Goal: Complete application form: Complete application form

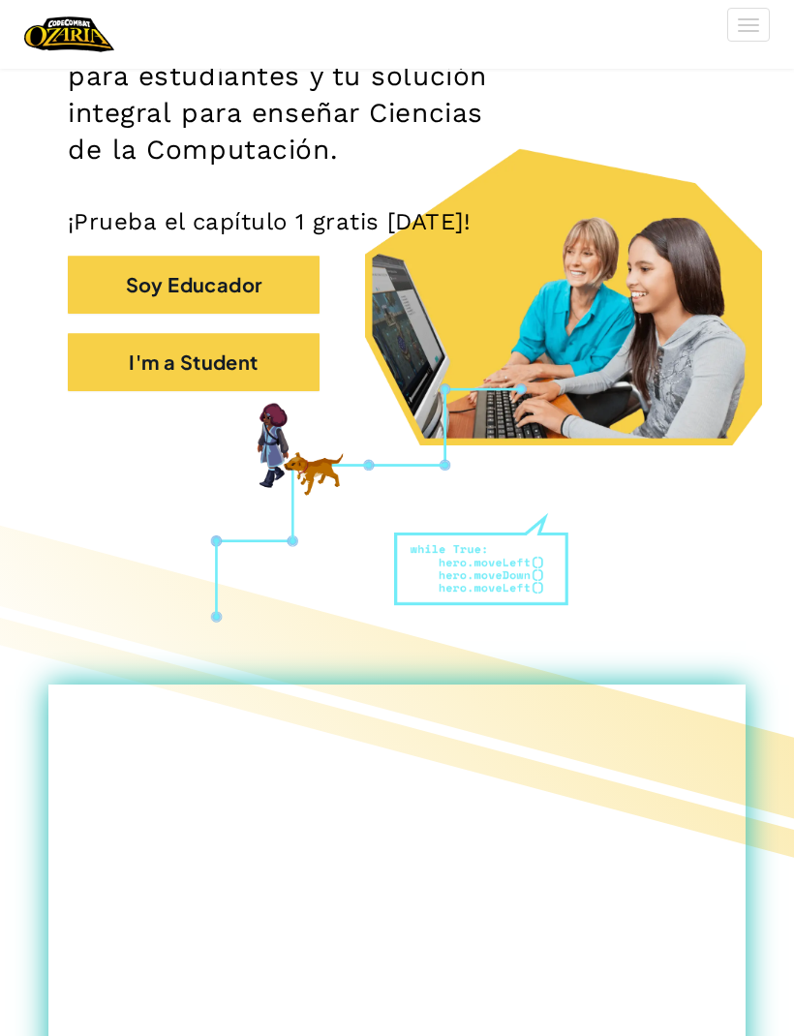
scroll to position [369, 0]
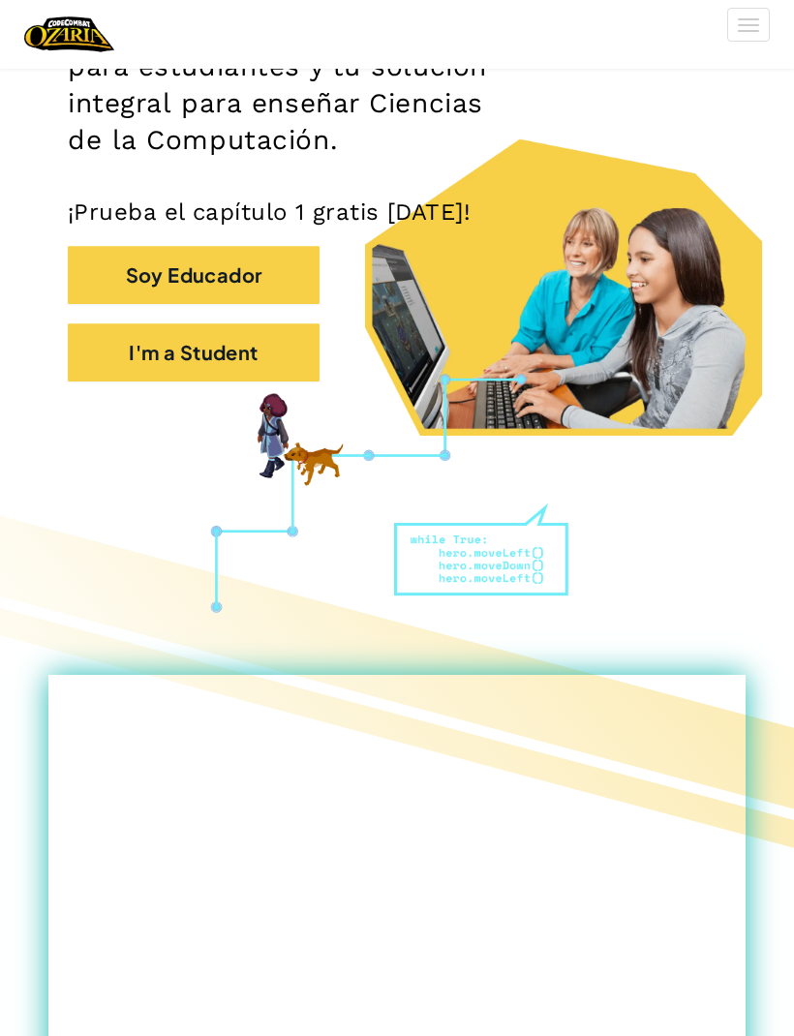
click at [127, 354] on button "I'm a Student" at bounding box center [194, 352] width 252 height 58
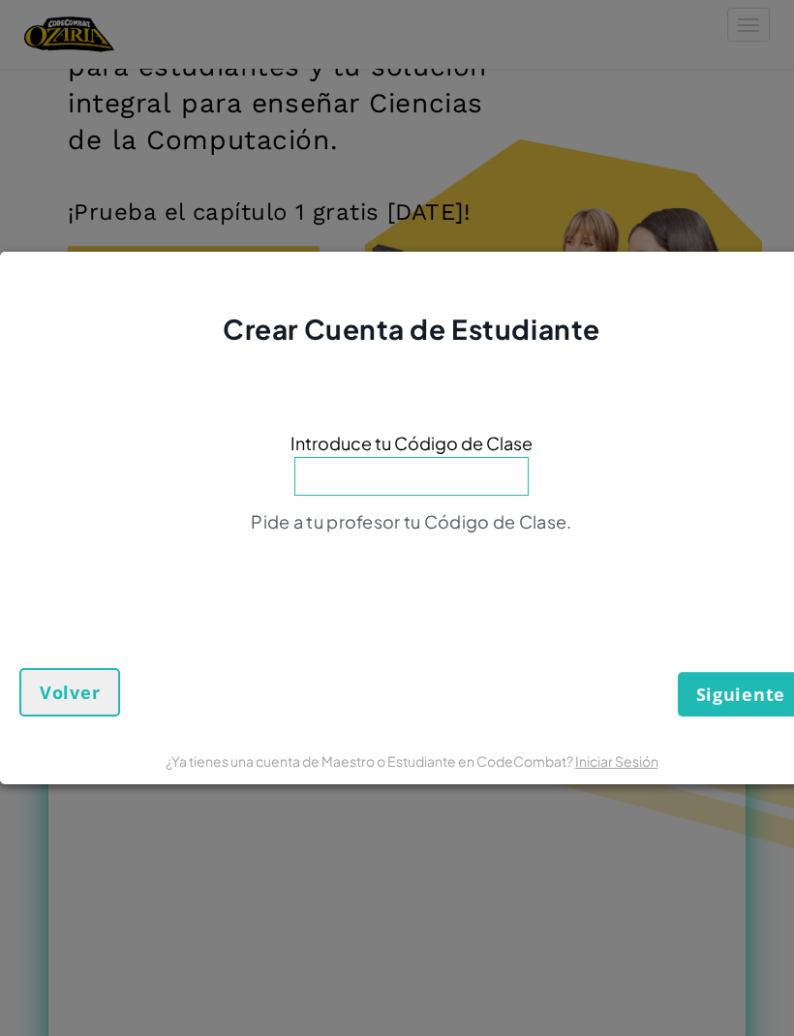
click at [319, 496] on input at bounding box center [411, 476] width 234 height 39
click at [107, 56] on div "Crear Cuenta de Estudiante Introduce tu Código de Clase Pide a tu profesor tu C…" at bounding box center [397, 518] width 794 height 1036
click at [140, 97] on div "Crear Cuenta de Estudiante Introduce tu Código de Clase Pide a tu profesor tu C…" at bounding box center [397, 518] width 794 height 1036
click at [76, 708] on button "Volver" at bounding box center [69, 692] width 101 height 48
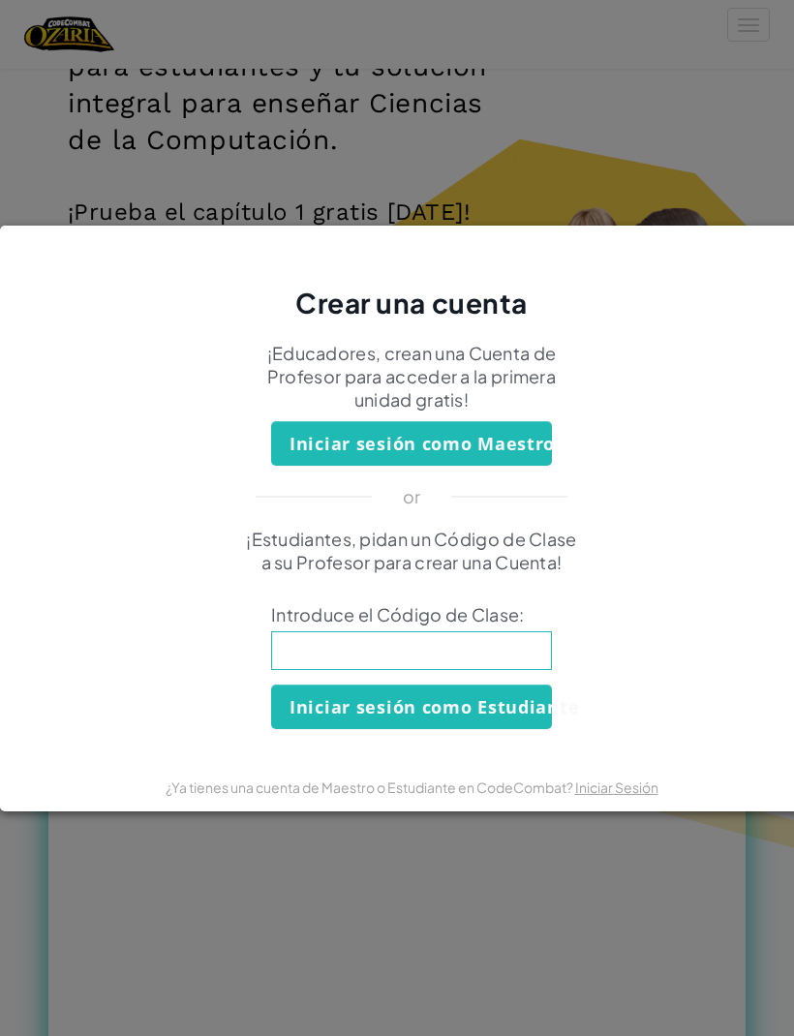
click at [431, 670] on input at bounding box center [411, 650] width 281 height 39
type input "SingGoatCook"
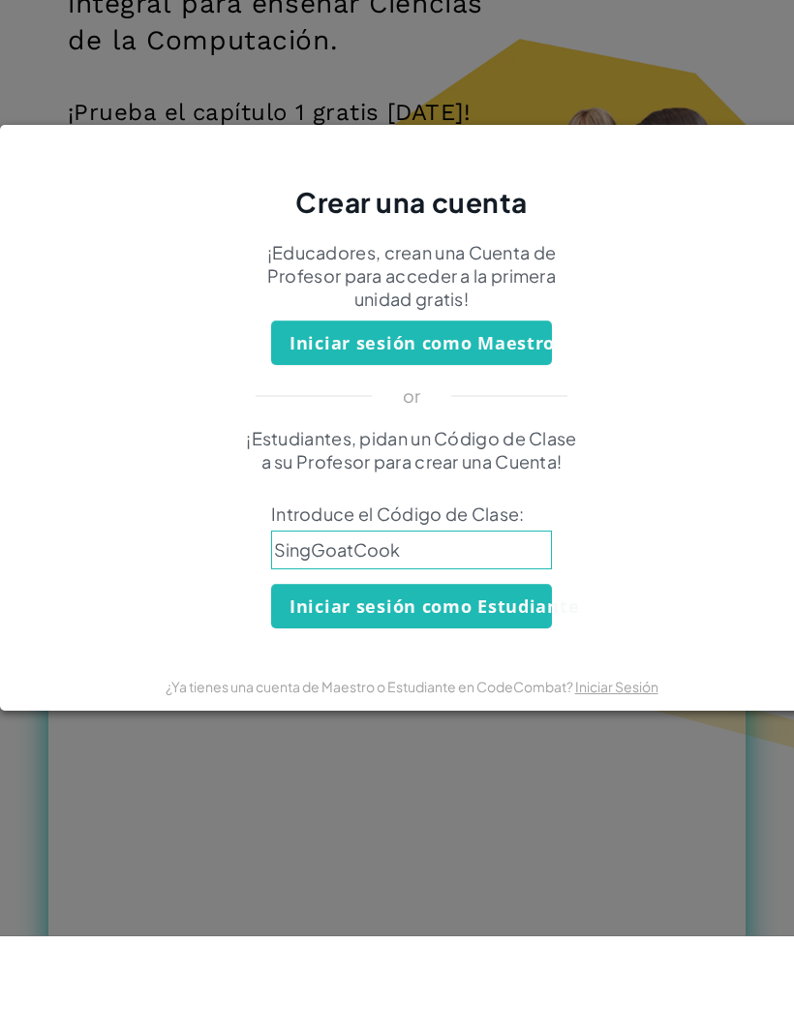
click at [480, 684] on button "Iniciar sesión como Estudiante" at bounding box center [411, 706] width 281 height 45
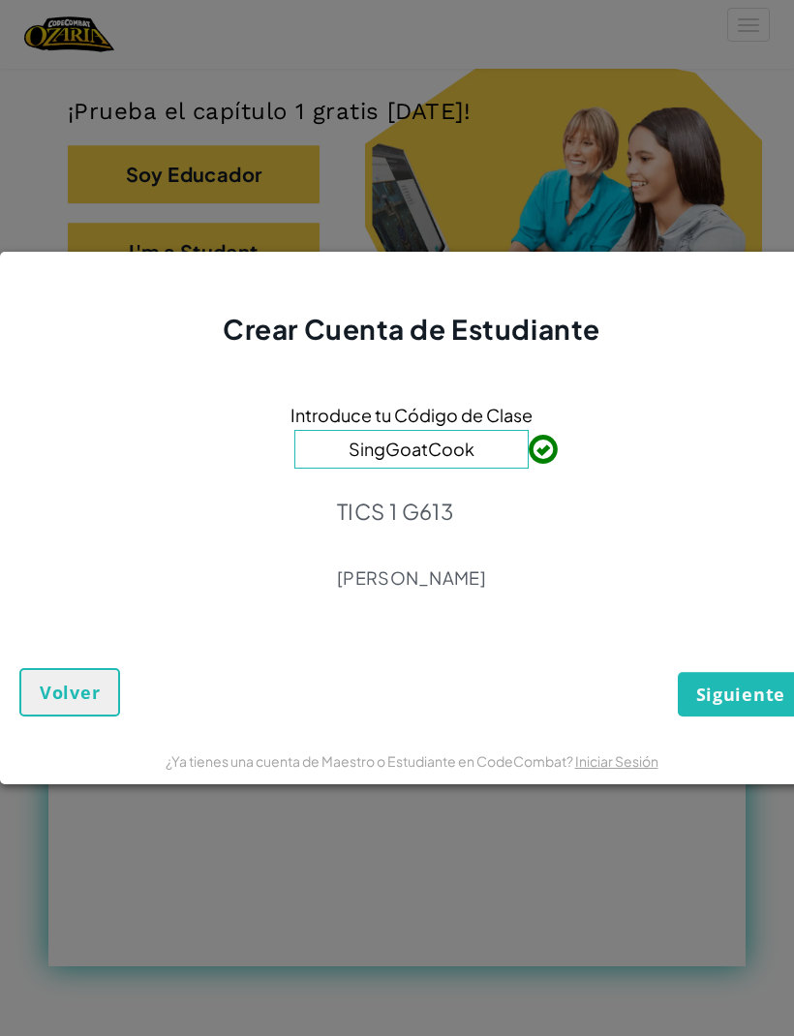
click at [731, 706] on span "Siguiente" at bounding box center [740, 694] width 89 height 23
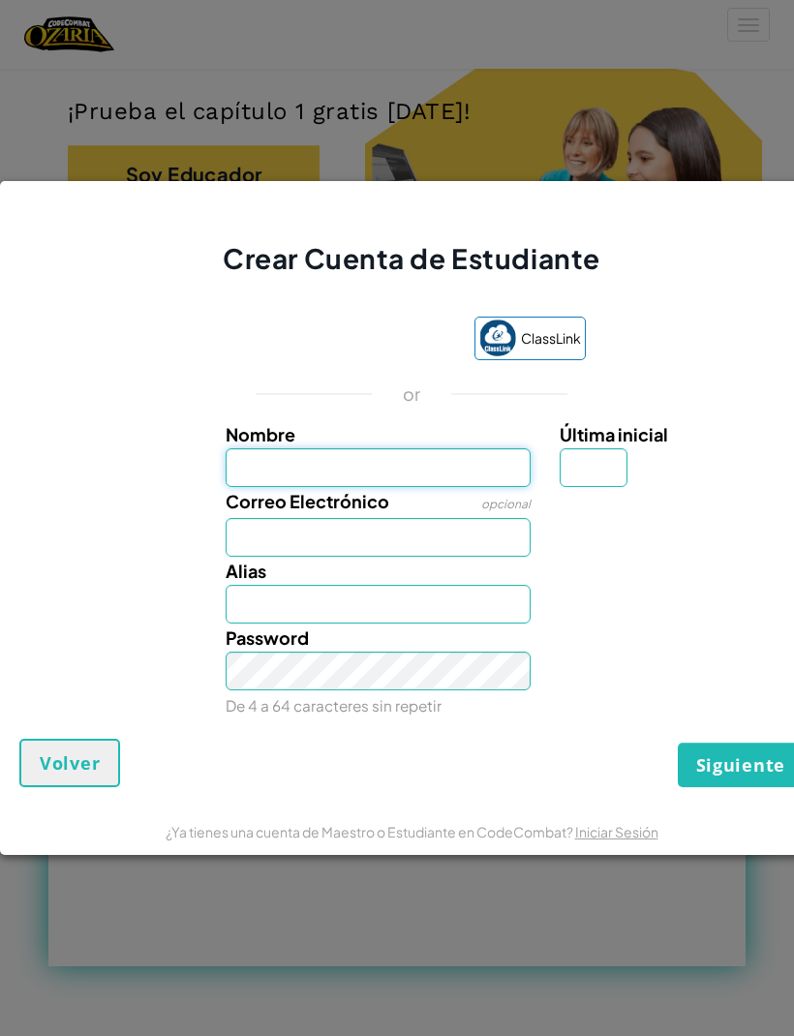
click at [410, 484] on input "Nombre" at bounding box center [379, 467] width 306 height 39
type input "[PERSON_NAME]"
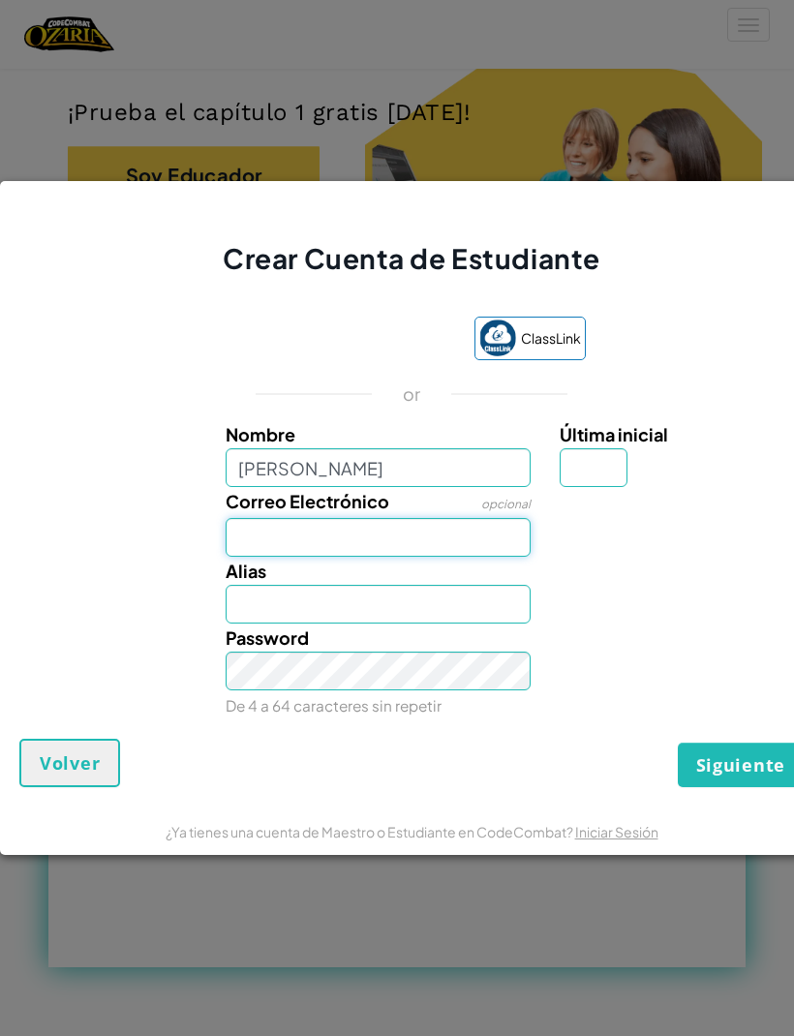
click at [232, 557] on input "Correo Electrónico" at bounding box center [379, 537] width 306 height 39
type input "[PERSON_NAME]"
type input "[EMAIL_ADDRESS][DOMAIN_NAME]"
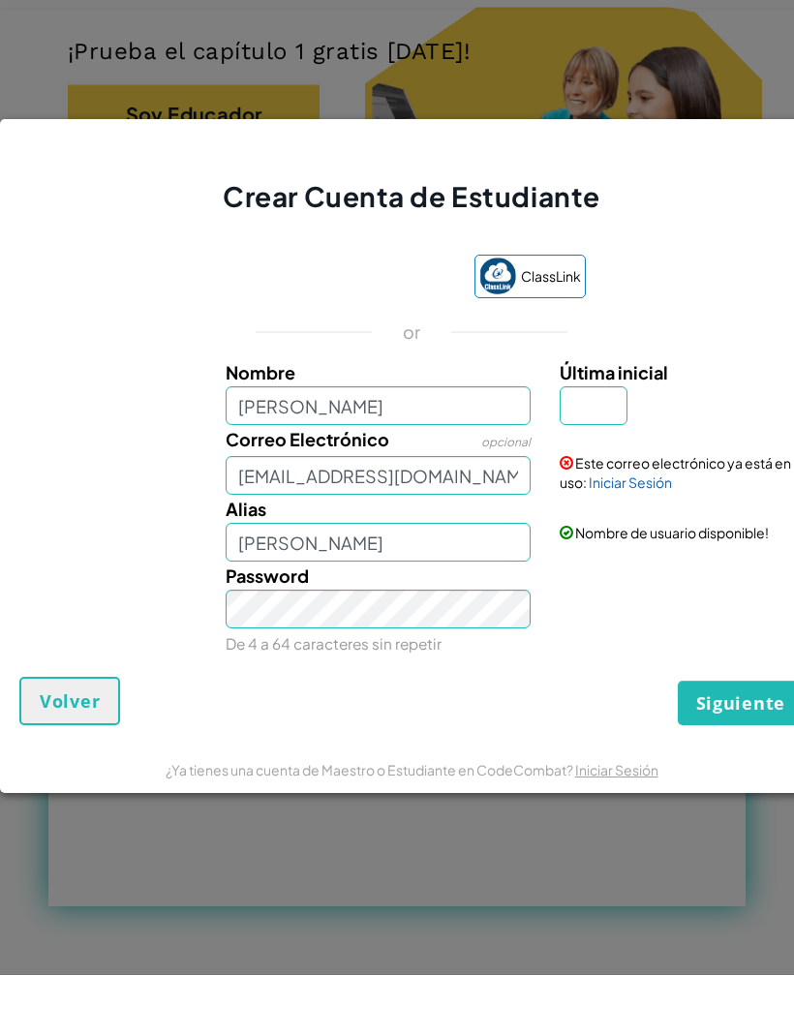
scroll to position [531, 0]
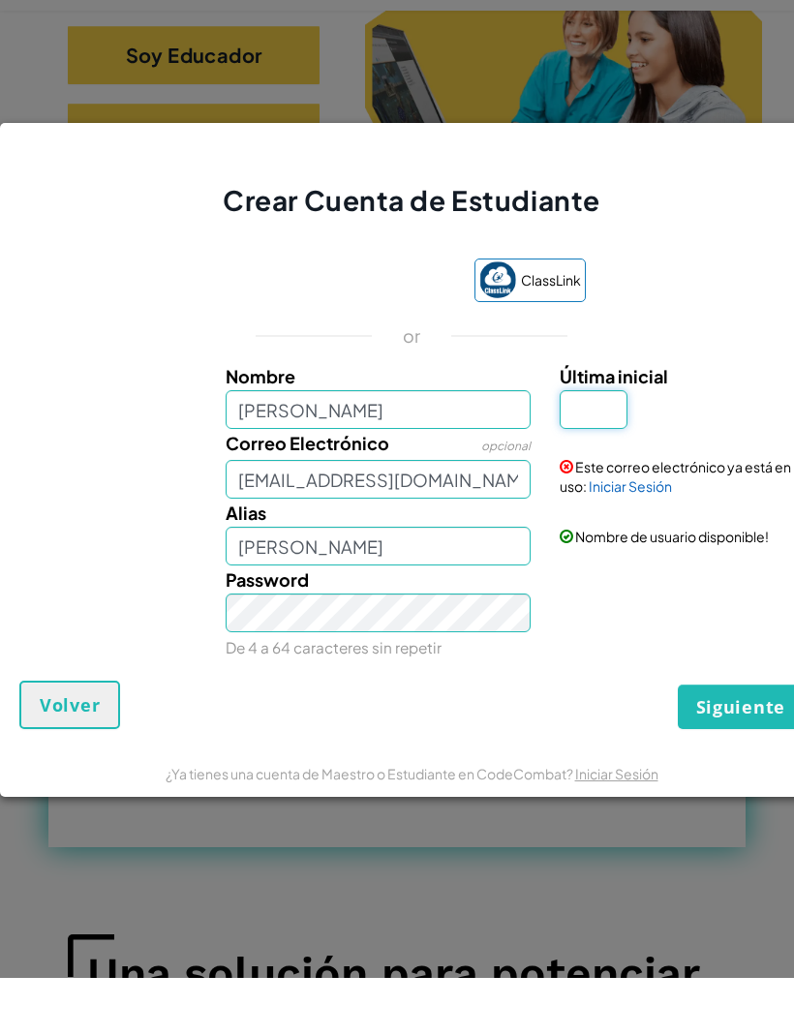
click at [602, 448] on input "Última inicial" at bounding box center [594, 467] width 68 height 39
click at [39, 757] on button "Volver" at bounding box center [69, 763] width 101 height 48
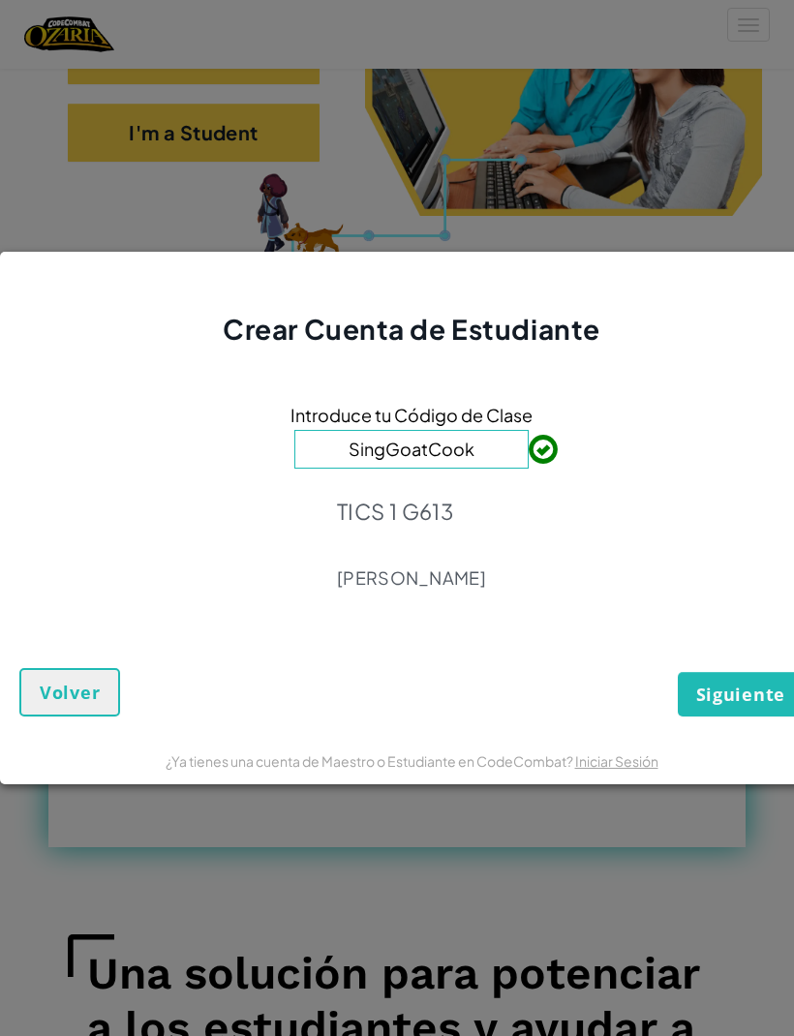
click at [30, 736] on form "Introduce tu Código de Clase SingGoatCook TICS 1 G613 [PERSON_NAME] Volver" at bounding box center [411, 542] width 823 height 387
click at [758, 716] on button "Siguiente" at bounding box center [741, 694] width 126 height 45
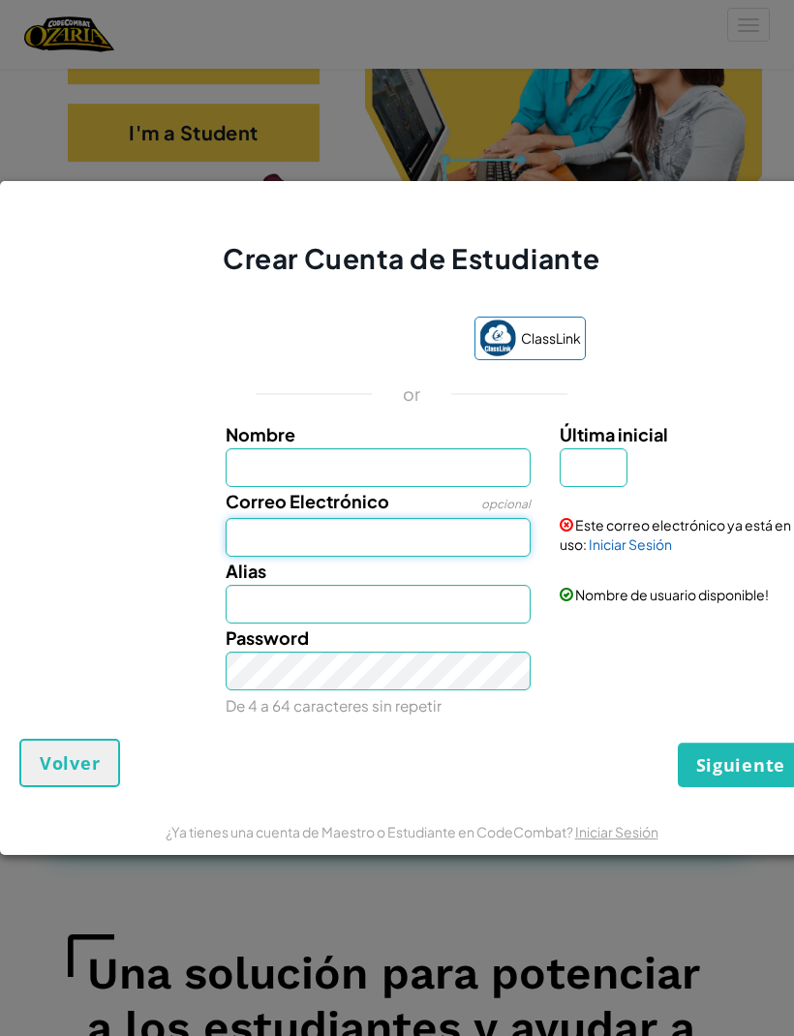
click at [257, 557] on input "Correo Electrónico" at bounding box center [379, 537] width 306 height 39
type input "[EMAIL_ADDRESS][DOMAIN_NAME]"
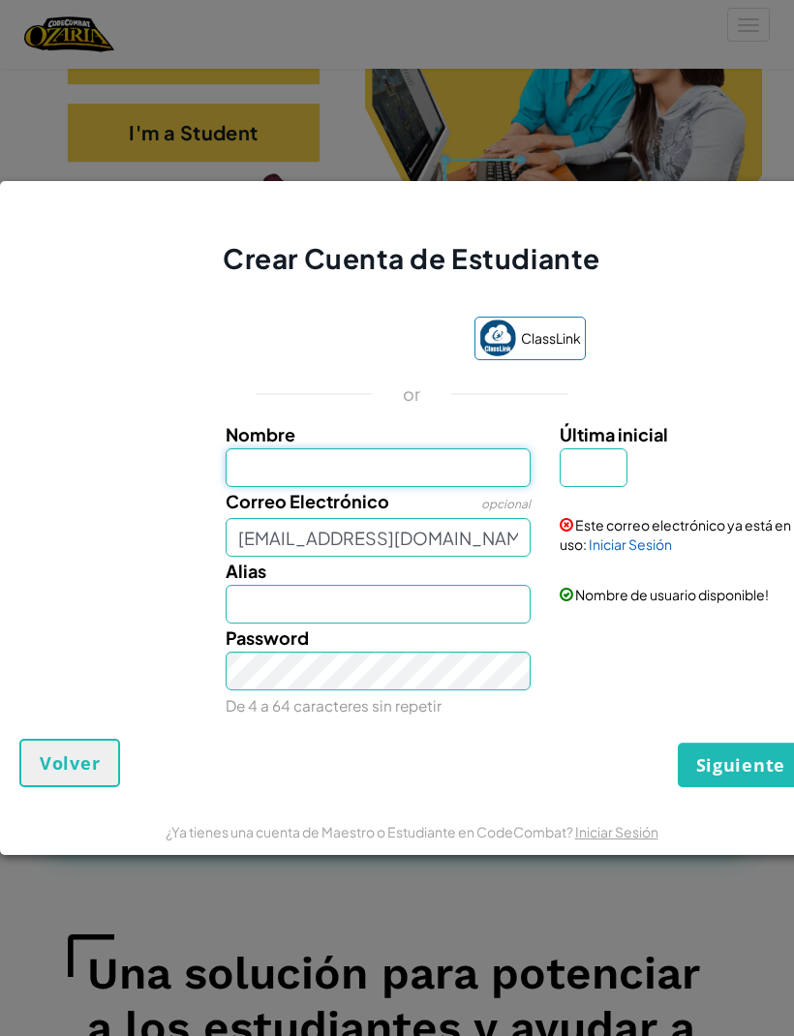
click at [286, 487] on input "Nombre" at bounding box center [379, 467] width 306 height 39
type input "[PERSON_NAME]"
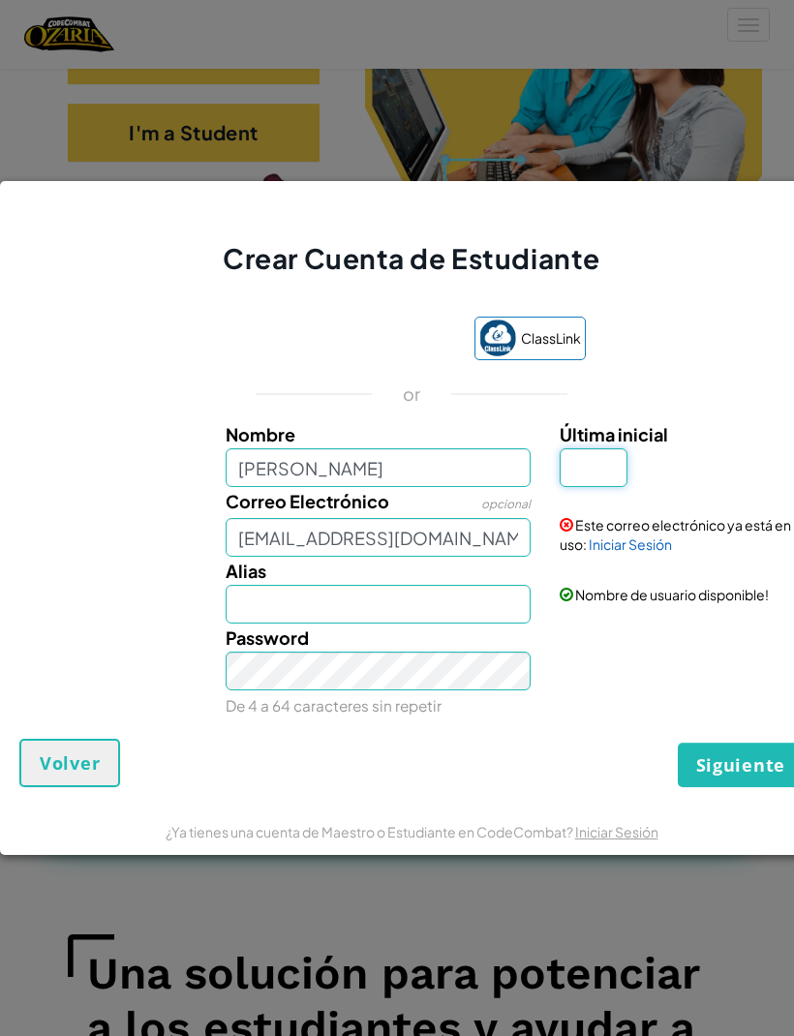
click at [614, 487] on input "Última inicial" at bounding box center [594, 467] width 68 height 39
type input "[PERSON_NAME]"
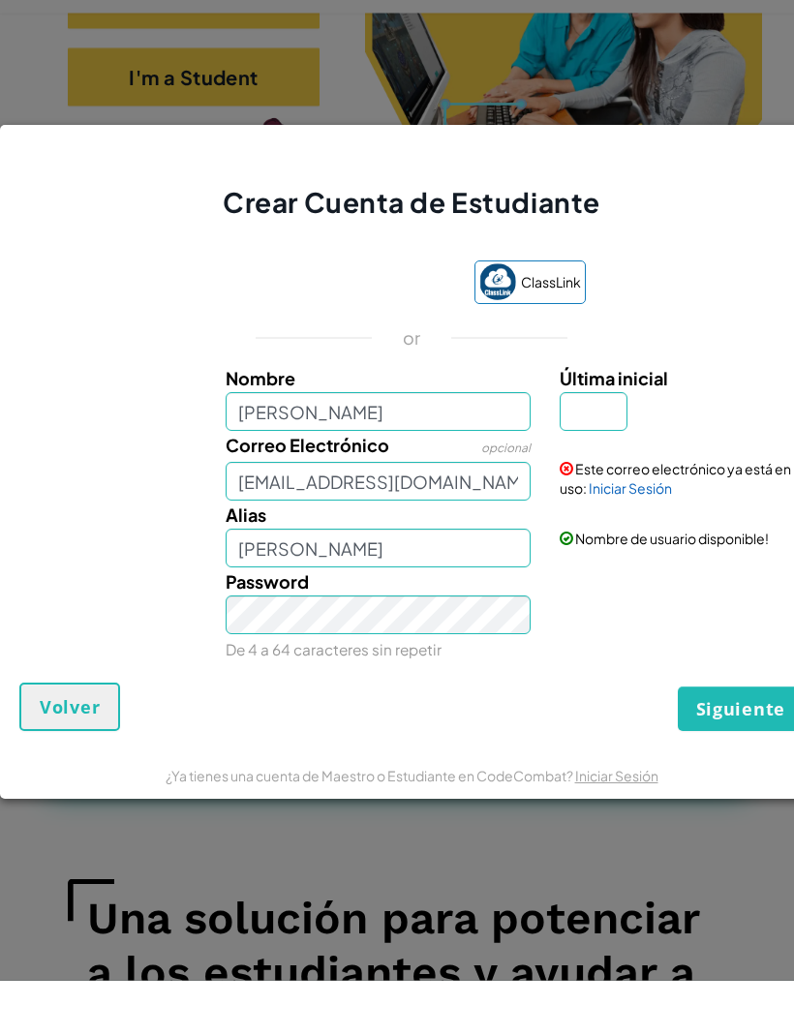
click at [741, 743] on button "Siguiente" at bounding box center [741, 765] width 126 height 45
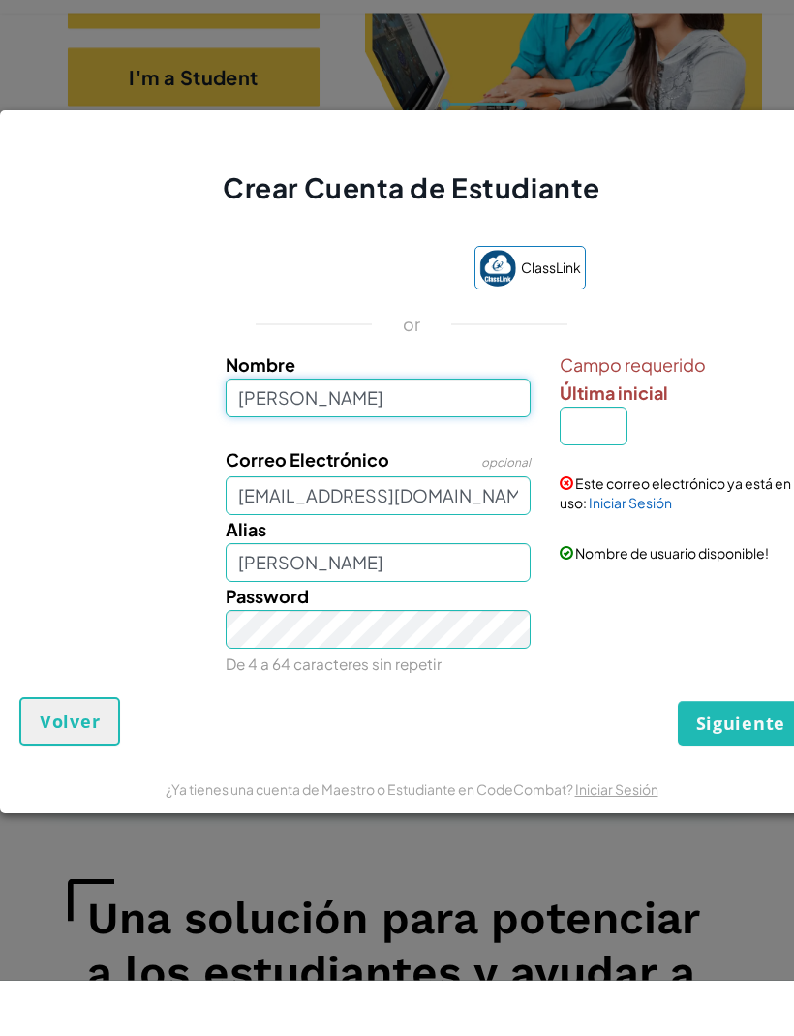
click at [238, 435] on input "[PERSON_NAME]" at bounding box center [379, 454] width 306 height 39
click at [639, 454] on div "Campo requerido Última inicial" at bounding box center [679, 454] width 239 height 95
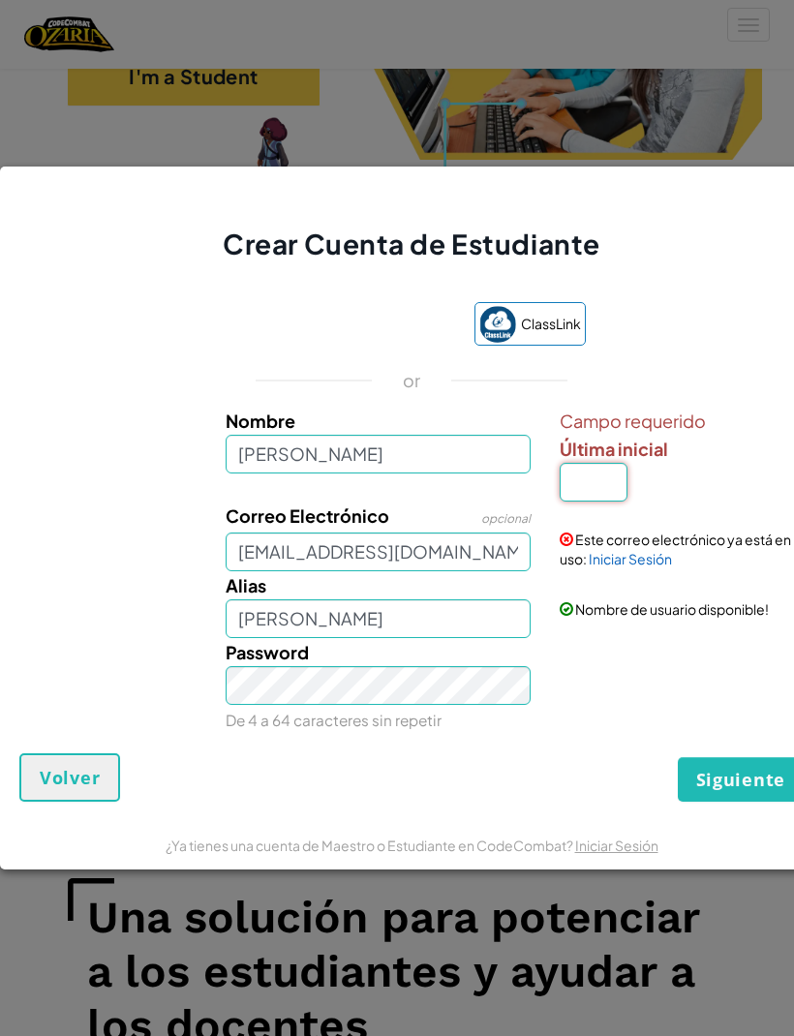
click at [623, 501] on input "Última inicial" at bounding box center [594, 482] width 68 height 39
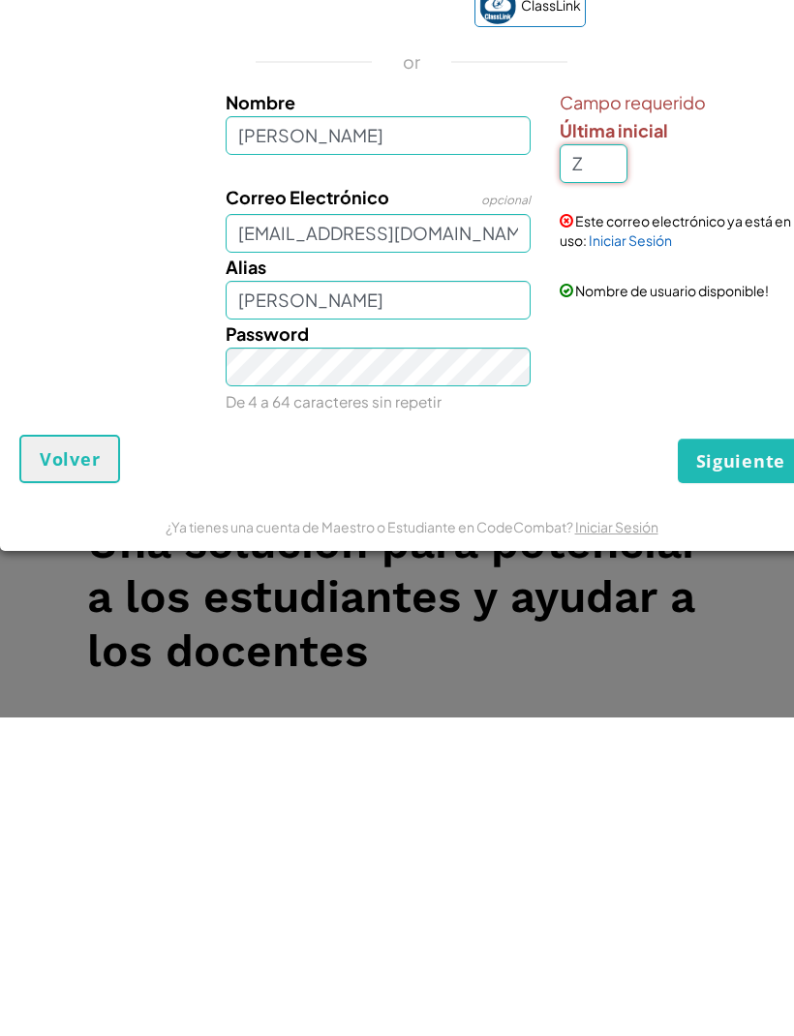
type input "Z"
type input "[PERSON_NAME] Z"
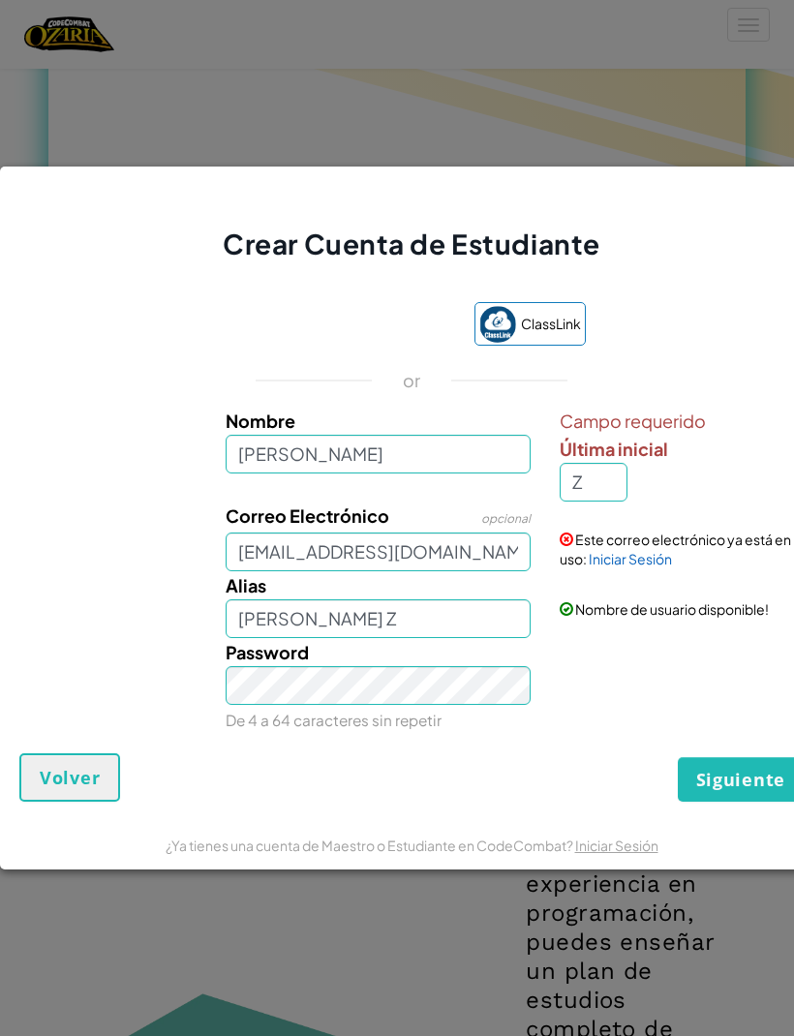
click at [725, 797] on button "Siguiente" at bounding box center [741, 779] width 126 height 45
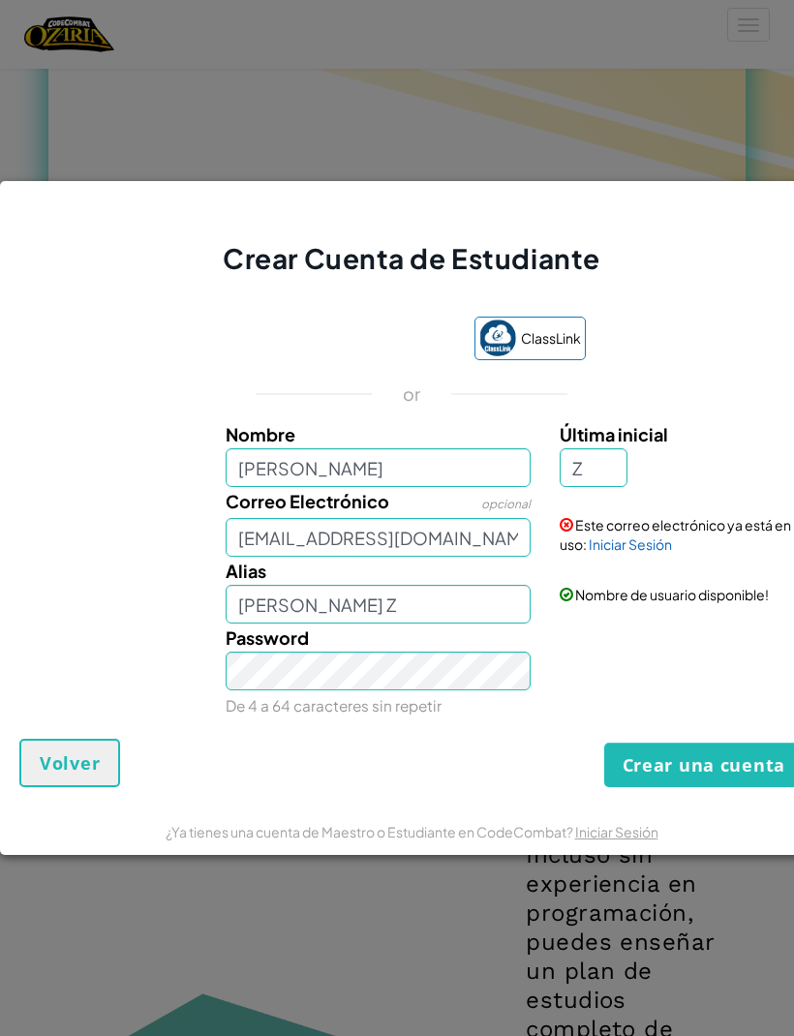
click at [48, 774] on span "Volver" at bounding box center [70, 762] width 60 height 23
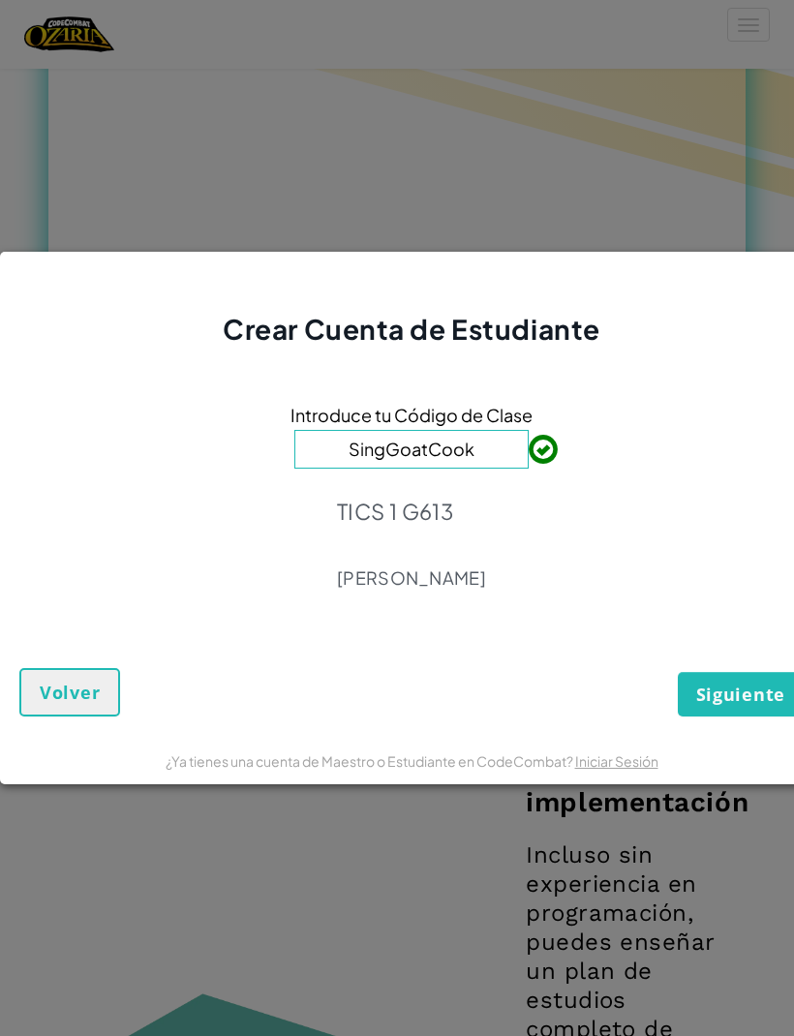
click at [45, 704] on span "Volver" at bounding box center [70, 692] width 60 height 23
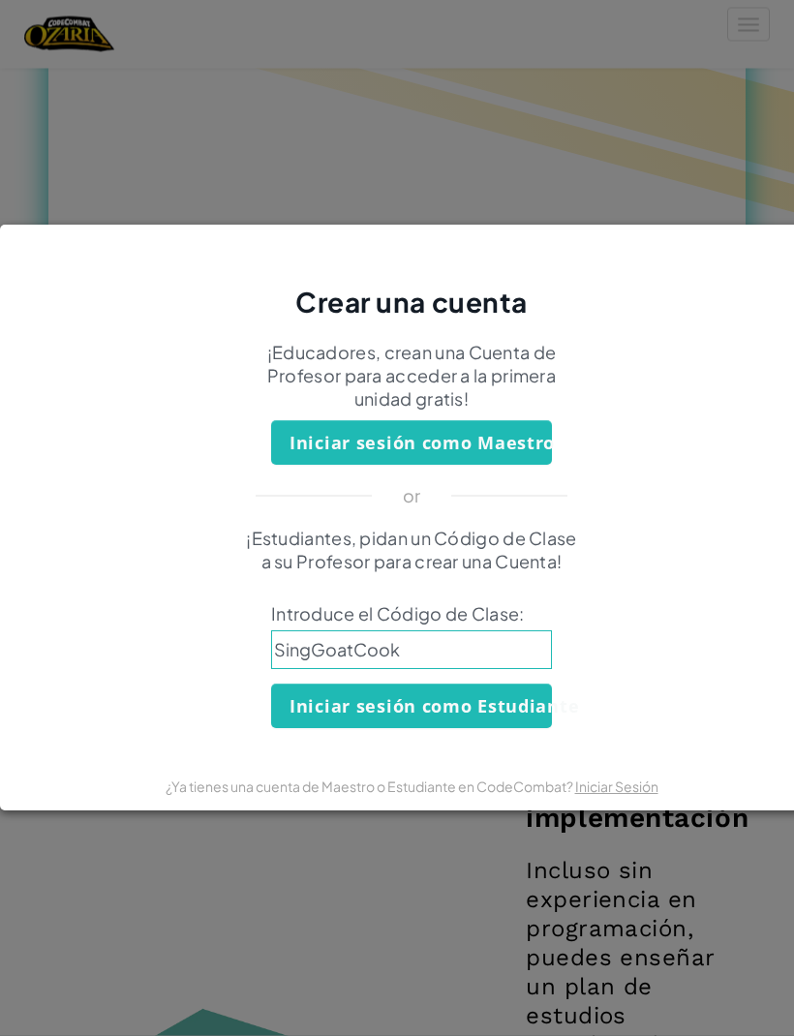
scroll to position [976, 0]
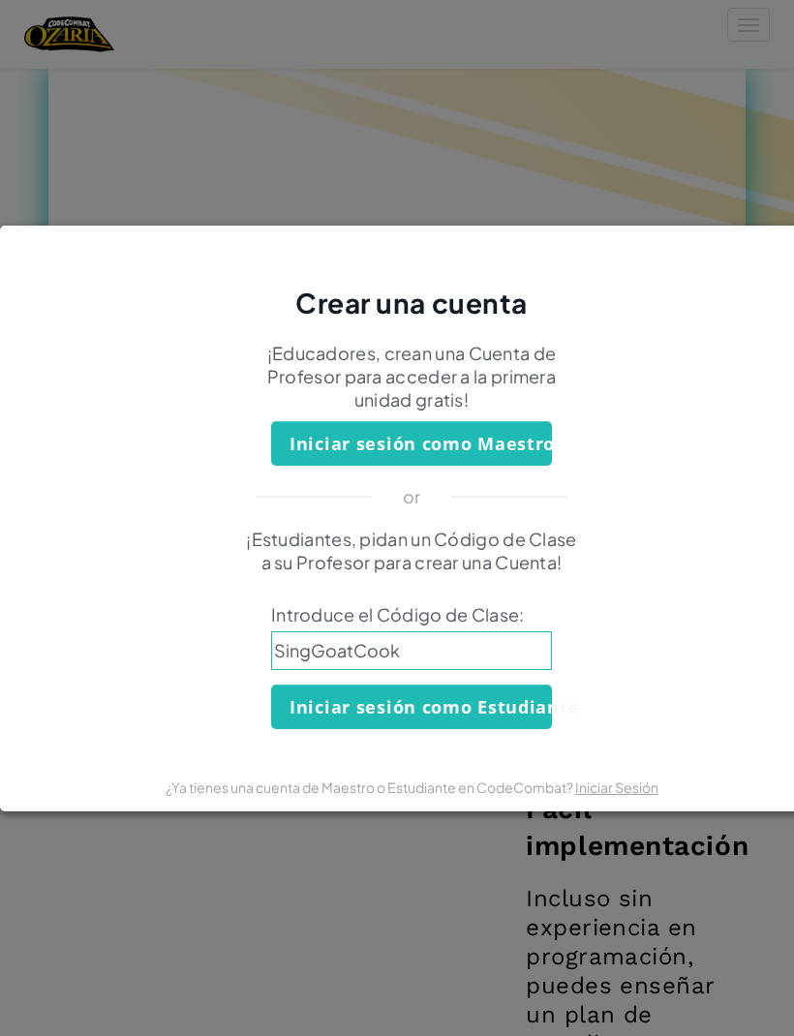
click at [358, 729] on button "Iniciar sesión como Estudiante" at bounding box center [411, 706] width 281 height 45
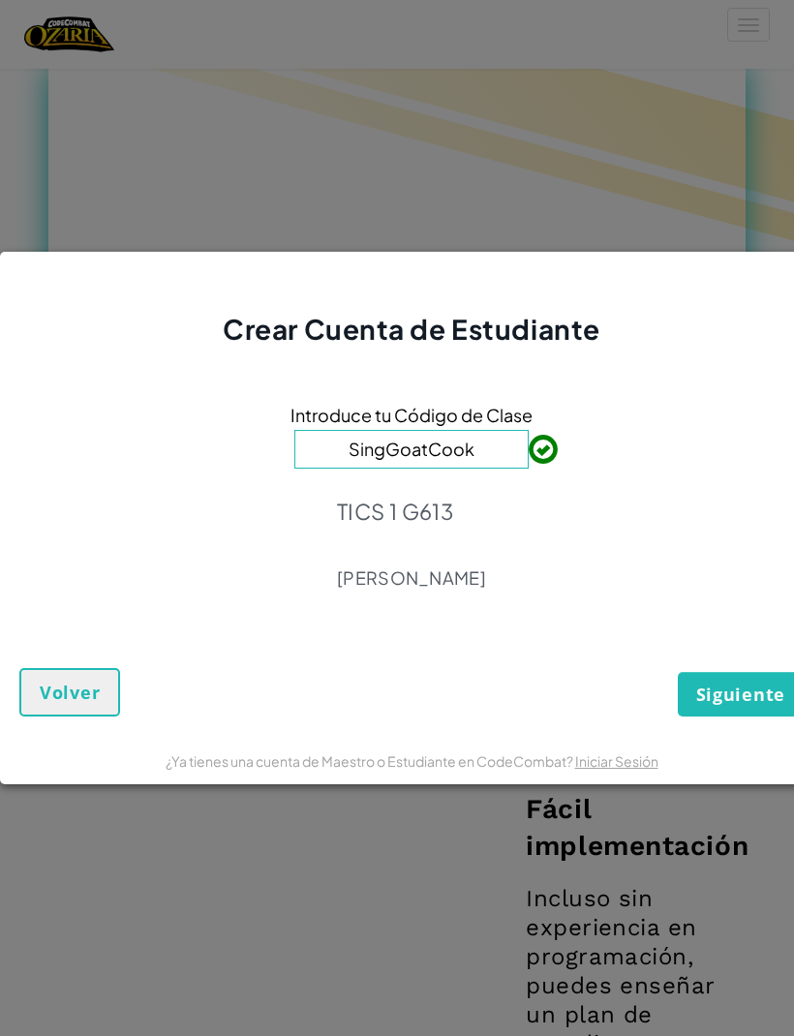
click at [718, 706] on span "Siguiente" at bounding box center [740, 694] width 89 height 23
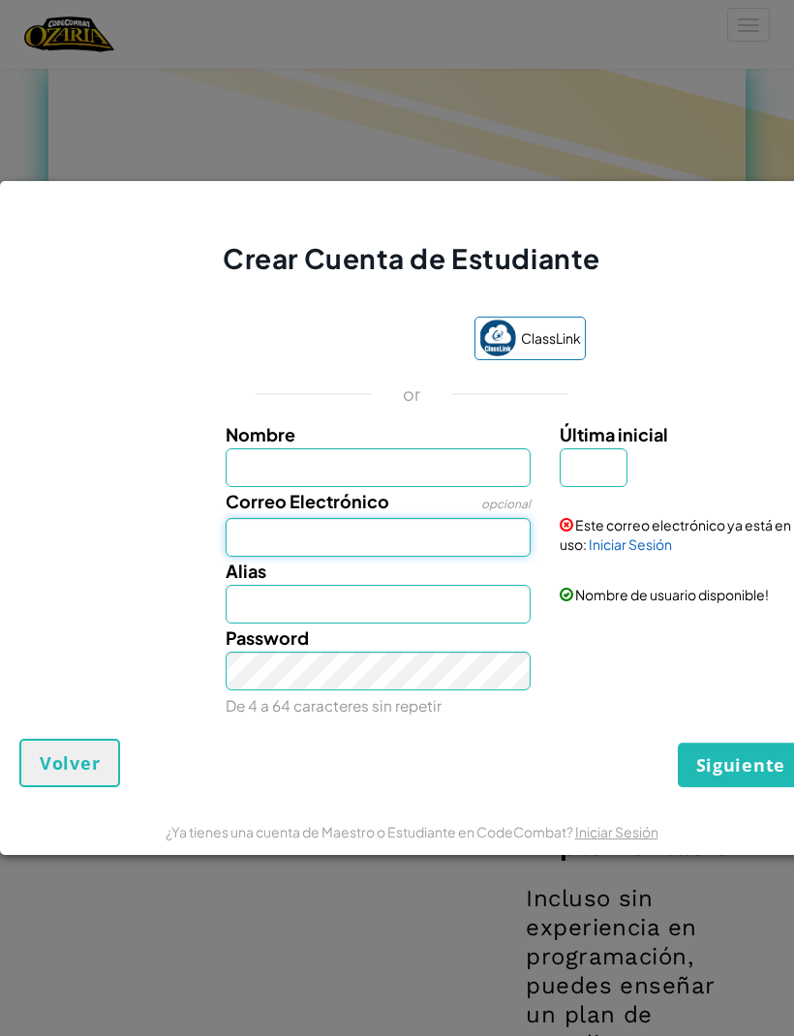
click at [270, 557] on input "Correo Electrónico" at bounding box center [379, 537] width 306 height 39
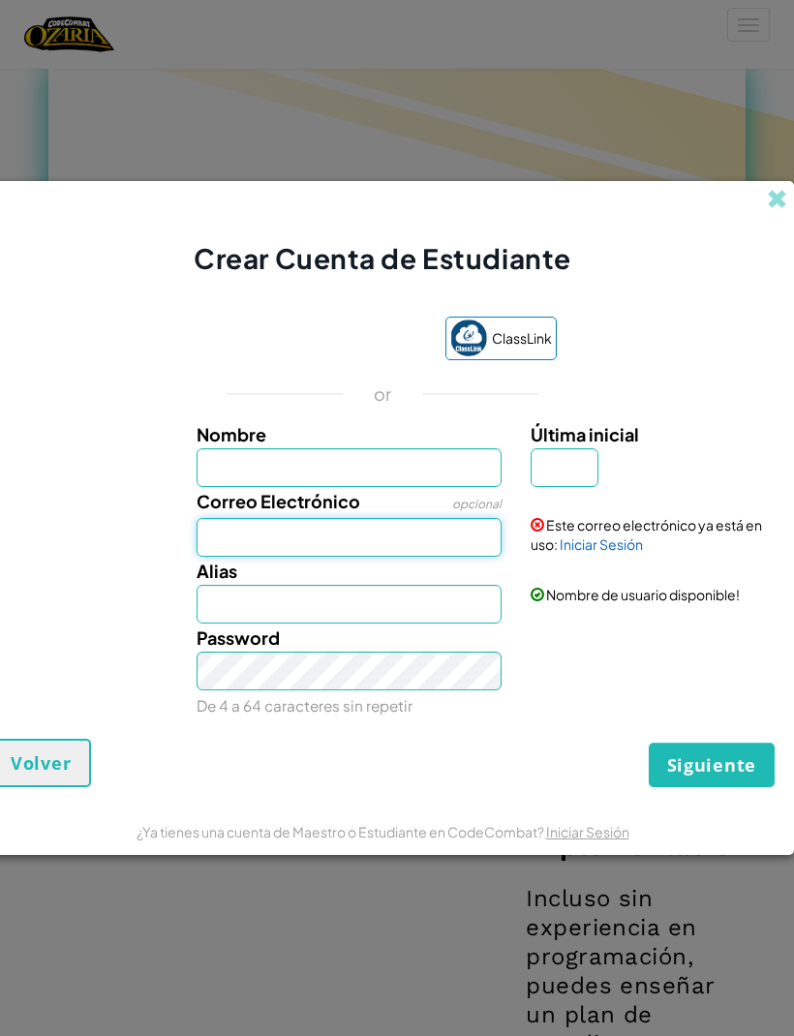
scroll to position [0, 29]
click at [23, 459] on div "Nombre Última inicial" at bounding box center [383, 453] width 804 height 67
click at [298, 361] on div "Iniciar sesión con Google. Se abre en una nueva pestaña." at bounding box center [317, 340] width 217 height 43
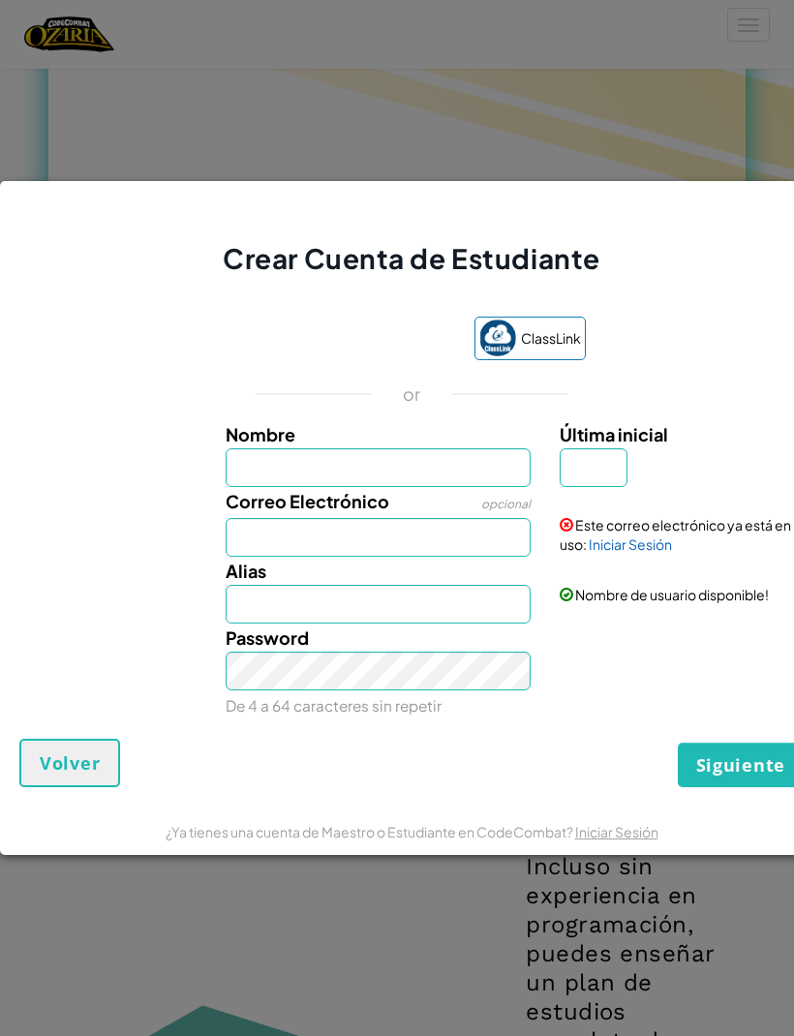
scroll to position [0, 0]
click at [609, 473] on input "Última inicial" at bounding box center [594, 467] width 68 height 39
click at [255, 557] on label "Alias" at bounding box center [246, 571] width 41 height 28
click at [255, 585] on input "Alias" at bounding box center [379, 604] width 306 height 39
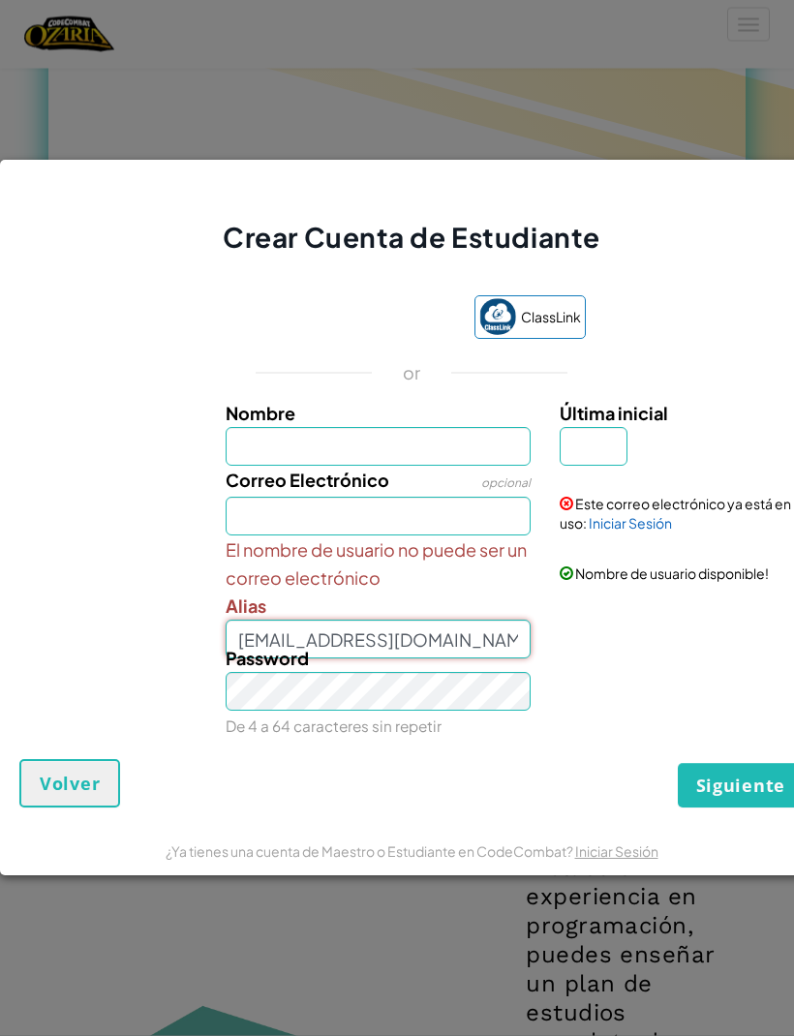
click at [296, 642] on input "[EMAIL_ADDRESS][DOMAIN_NAME]" at bounding box center [379, 640] width 306 height 39
click at [392, 644] on input "[EMAIL_ADDRESS][DOMAIN_NAME]" at bounding box center [379, 640] width 306 height 39
type input "Al0"
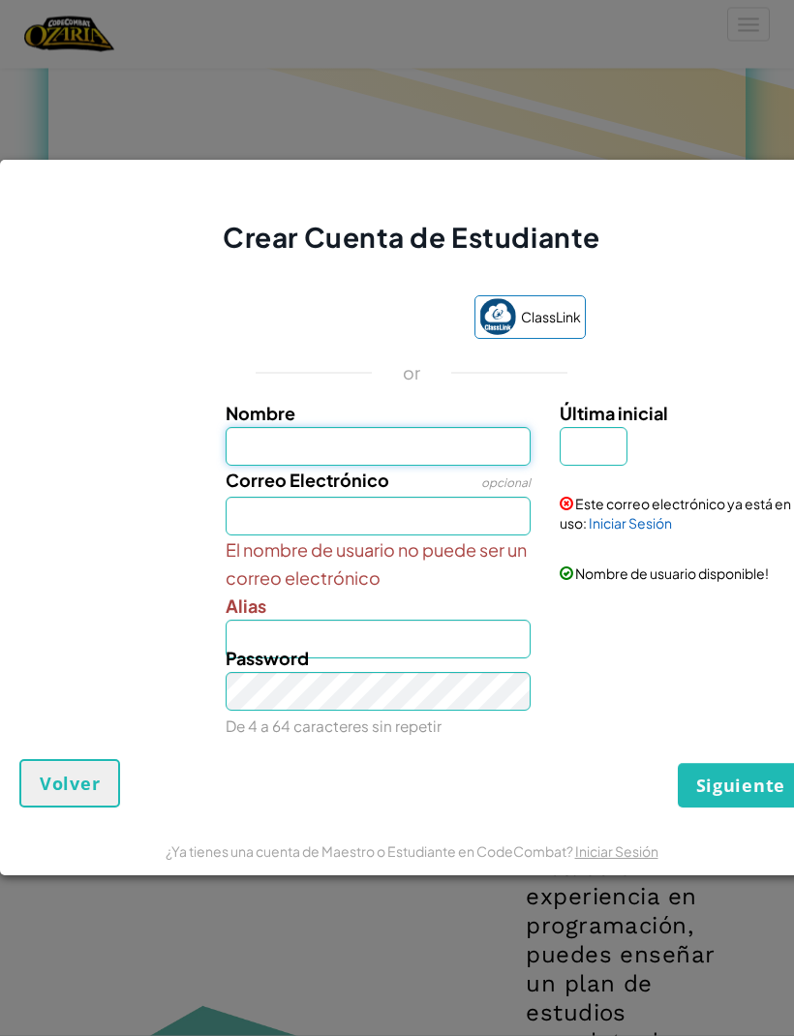
click at [248, 446] on input "Nombre" at bounding box center [379, 447] width 306 height 39
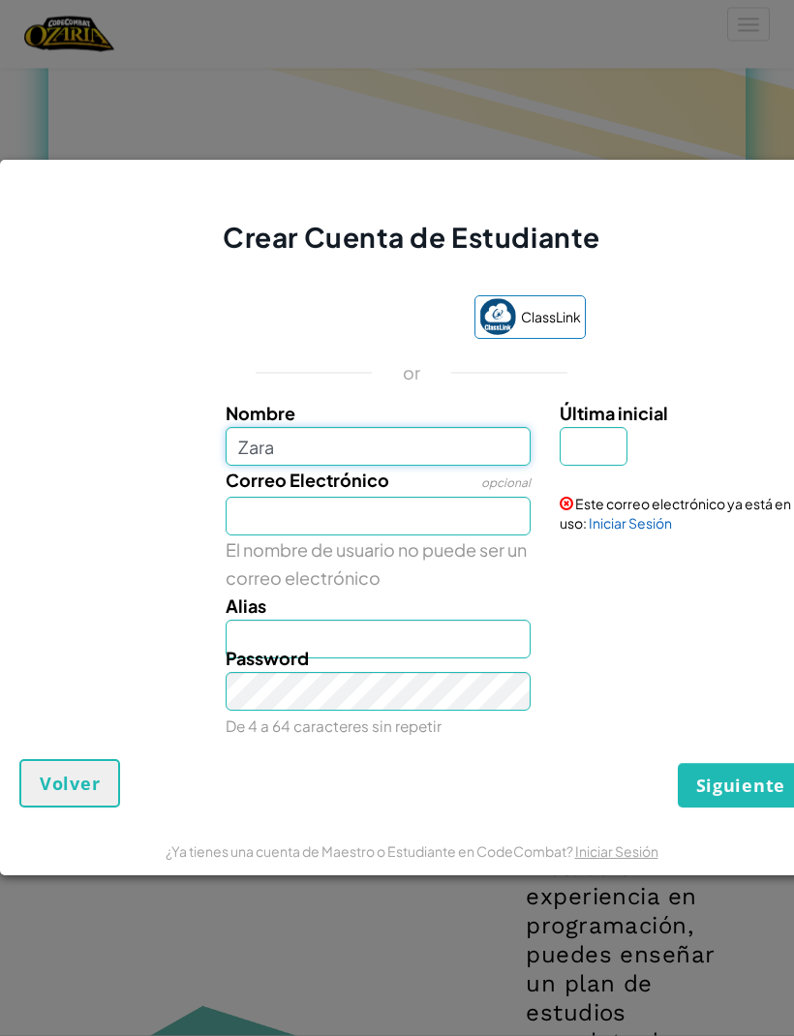
type input "Zara"
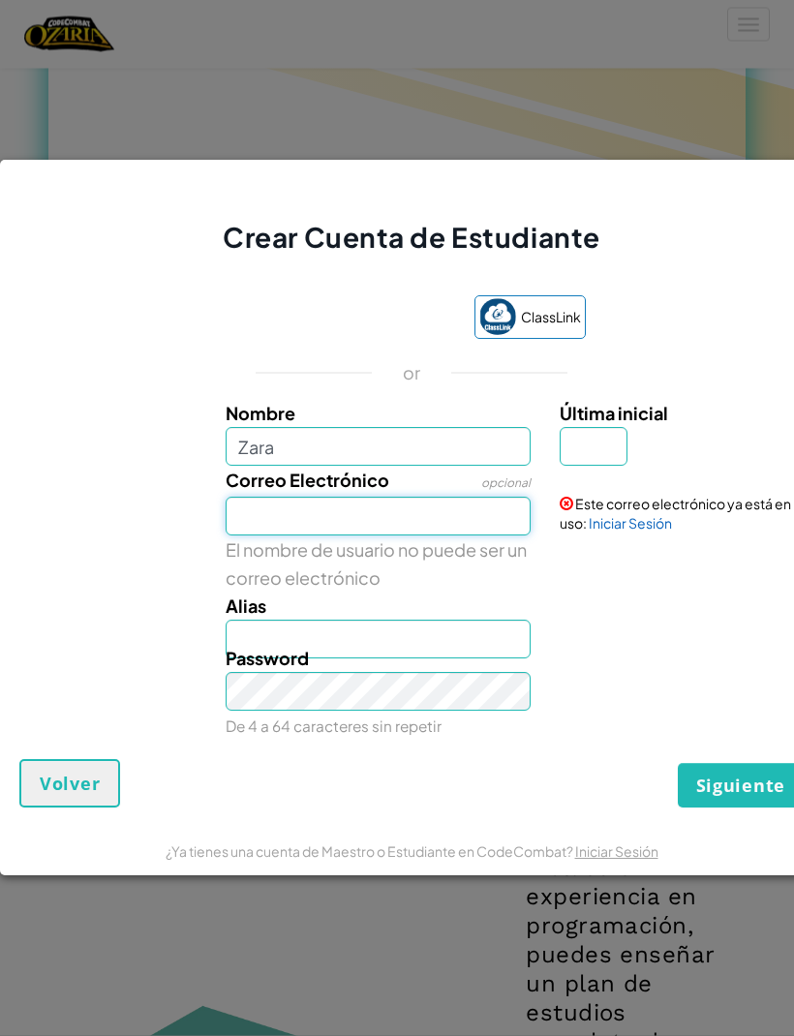
click at [258, 516] on input "Correo Electrónico" at bounding box center [379, 517] width 306 height 39
type input "Zara"
type input "[EMAIL_ADDRESS][DOMAIN_NAME]"
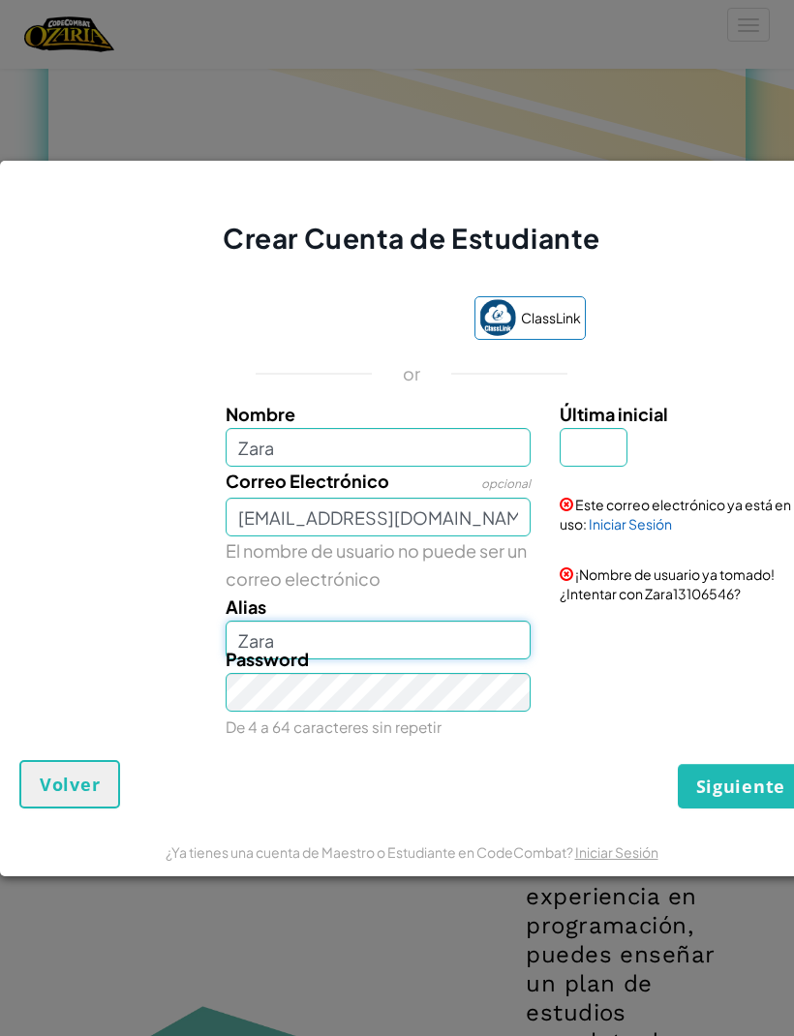
click at [291, 659] on input "Zara" at bounding box center [379, 640] width 306 height 39
type input "[PERSON_NAME]"
click at [610, 467] on input "Última inicial" at bounding box center [594, 447] width 68 height 39
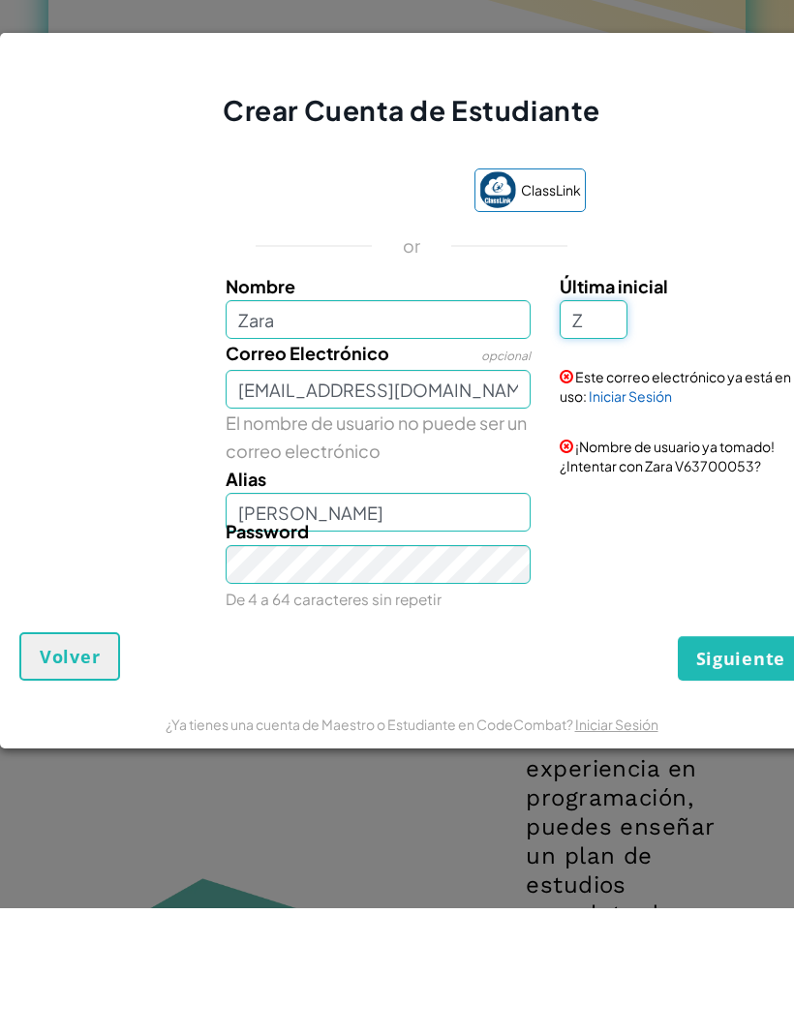
type input "Z"
type input "ZaraZ"
click at [743, 774] on span "Siguiente" at bounding box center [740, 785] width 89 height 23
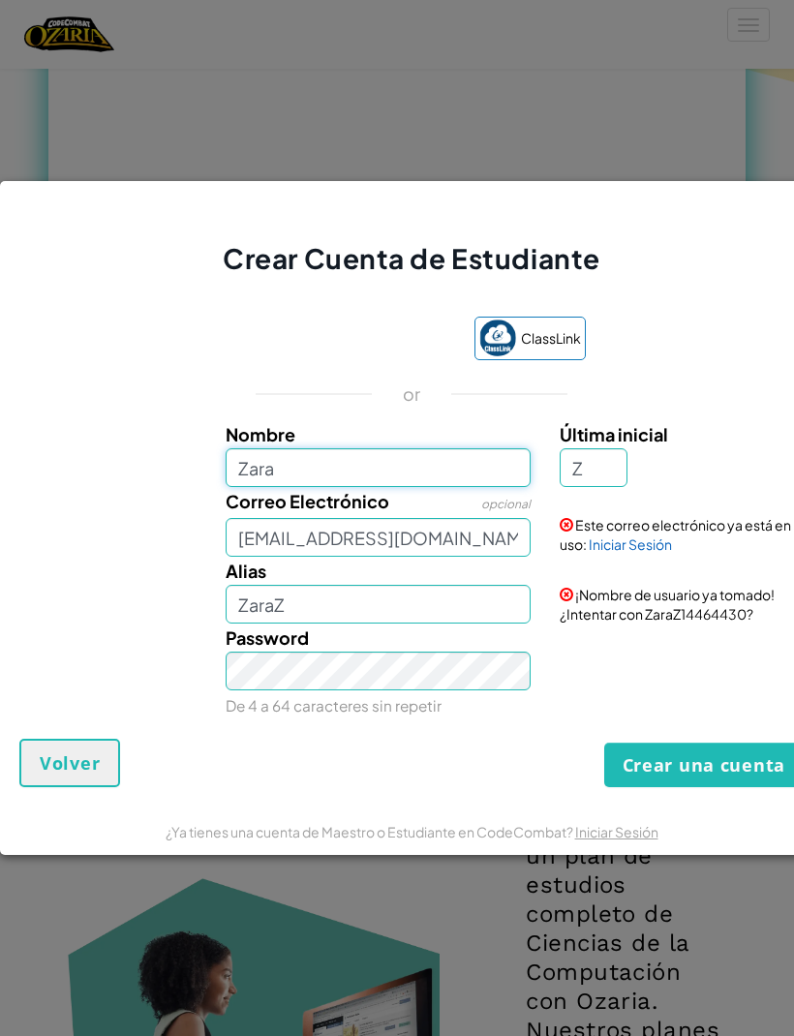
click at [294, 487] on input "Zara" at bounding box center [379, 467] width 306 height 39
type input "[PERSON_NAME]"
click at [81, 557] on div "Correo Electrónico opcional [EMAIL_ADDRESS][DOMAIN_NAME] Este correo electrónic…" at bounding box center [412, 522] width 804 height 70
type input "[PERSON_NAME] Z"
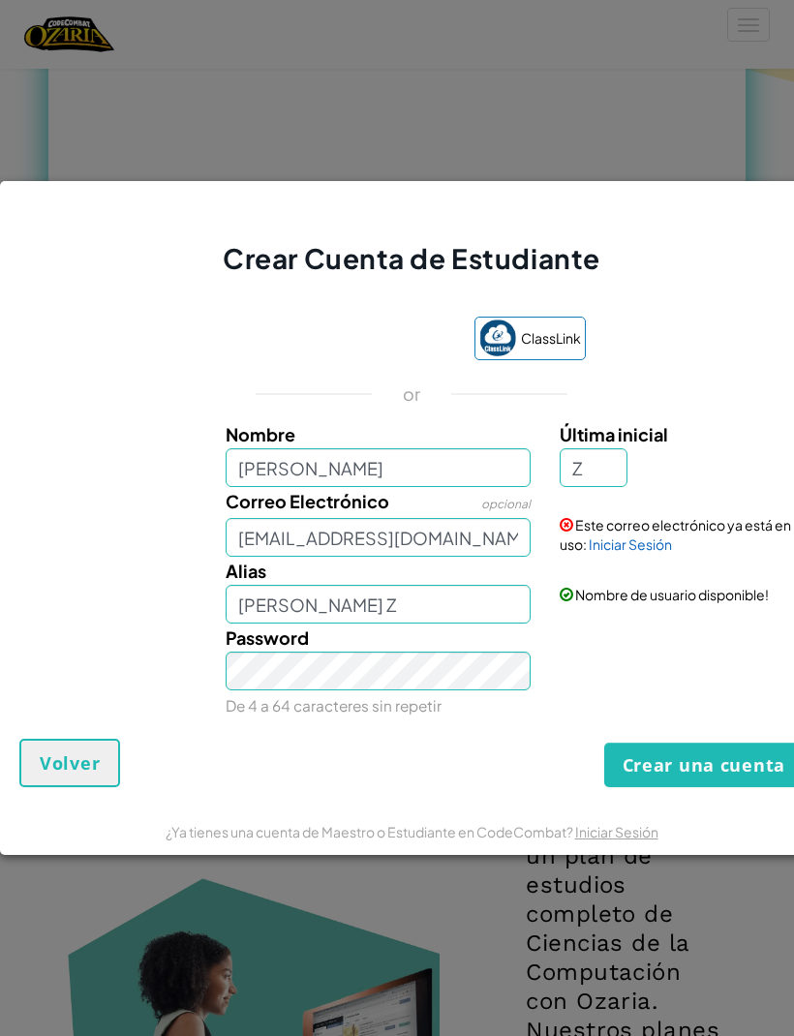
click at [612, 554] on div "Este correo electrónico ya está en uso: Iniciar Sesión" at bounding box center [679, 520] width 268 height 67
click at [633, 553] on link "Iniciar Sesión" at bounding box center [630, 543] width 83 height 17
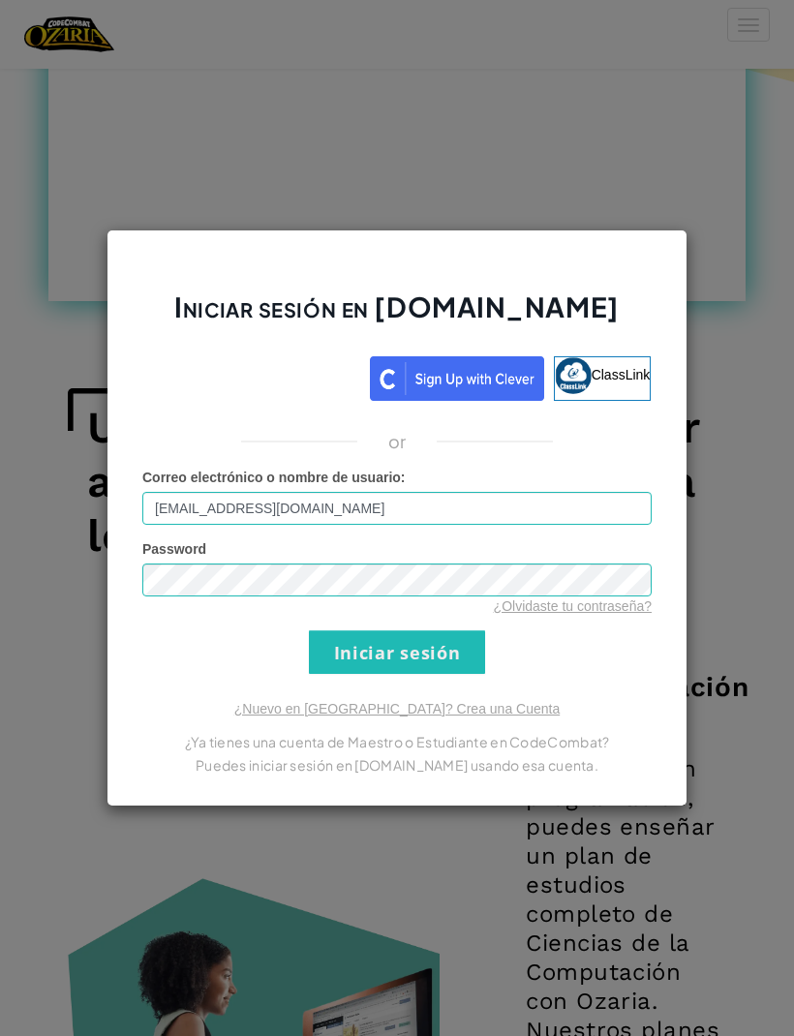
click at [365, 674] on input "Iniciar sesión" at bounding box center [397, 652] width 176 height 44
